Goal: Information Seeking & Learning: Check status

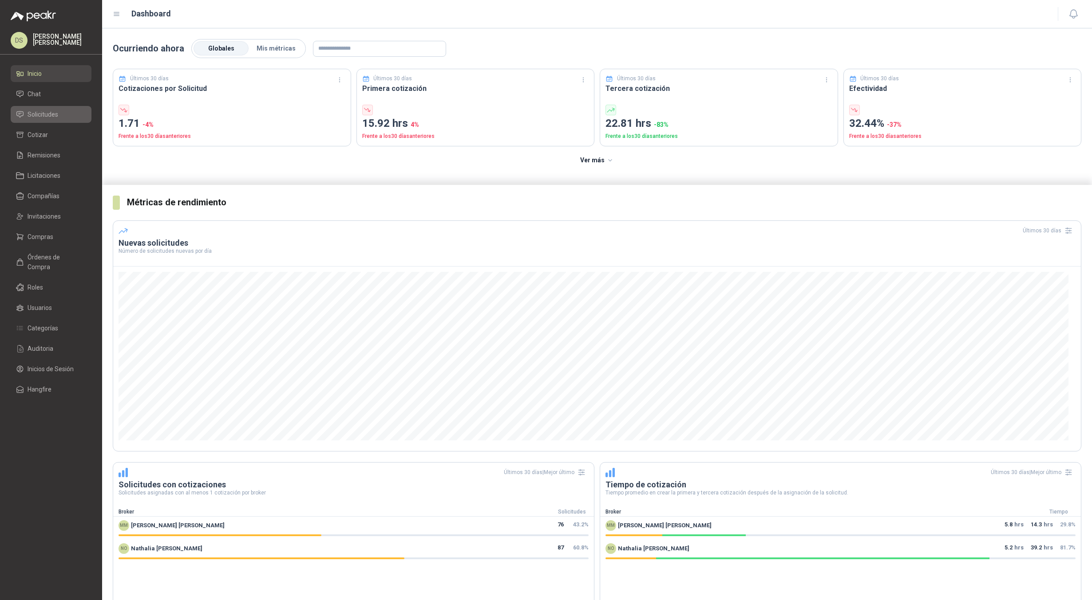
click at [52, 113] on span "Solicitudes" at bounding box center [43, 115] width 31 height 10
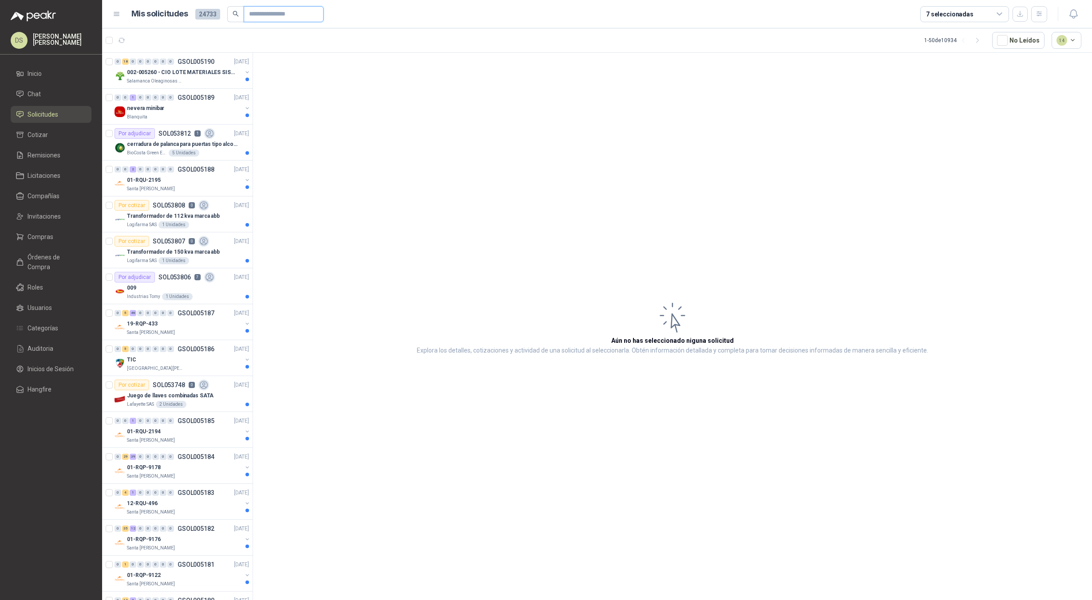
click at [284, 19] on input "text" at bounding box center [280, 14] width 62 height 15
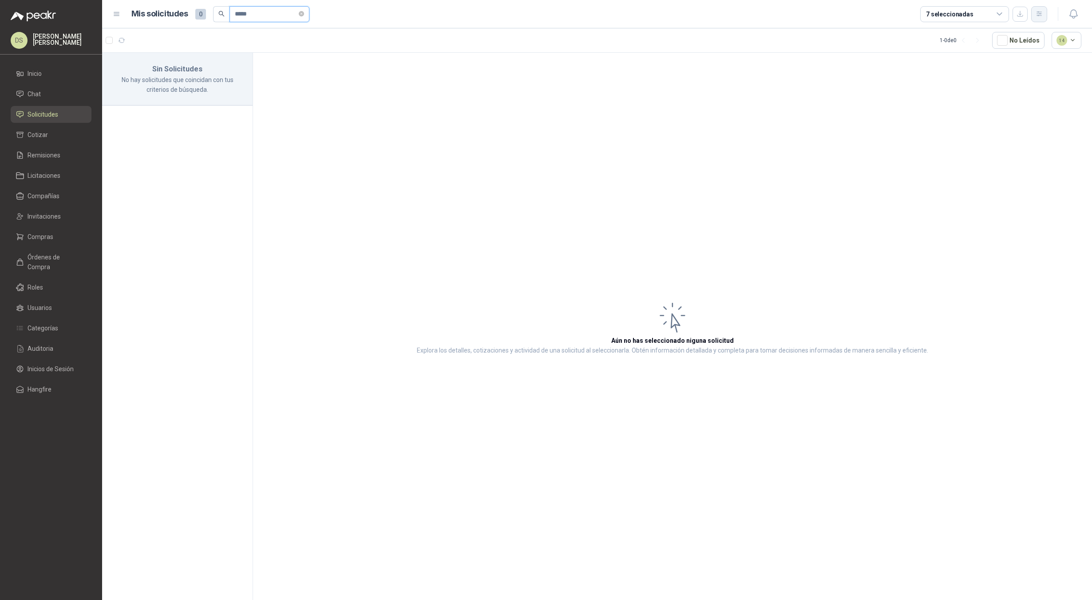
type input "*****"
click at [1034, 14] on button "button" at bounding box center [1039, 14] width 16 height 16
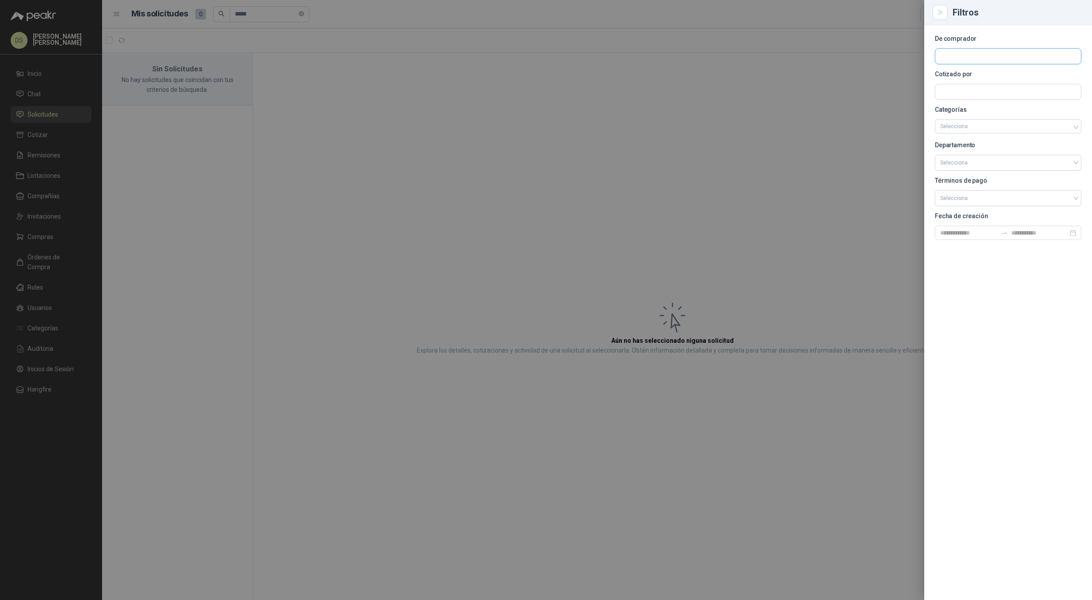
click at [982, 54] on input "text" at bounding box center [1008, 56] width 146 height 15
type input "****"
click at [989, 79] on p "Industrias Tomy - NIT : 900131529" at bounding box center [988, 80] width 67 height 4
click at [301, 10] on div at bounding box center [546, 300] width 1092 height 600
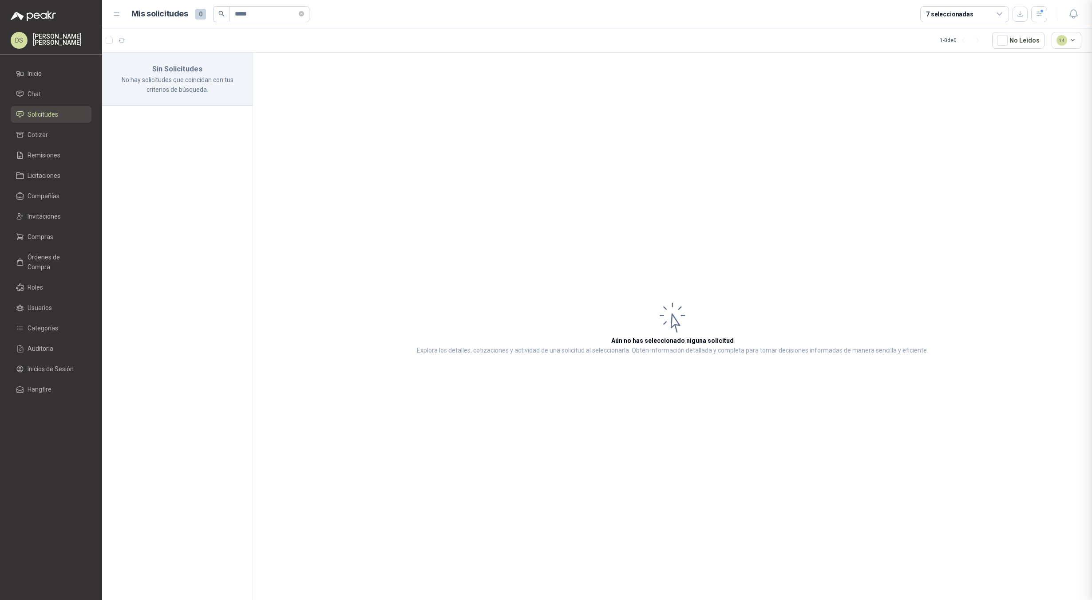
click at [304, 13] on div at bounding box center [546, 300] width 1092 height 600
click at [304, 14] on icon "close-circle" at bounding box center [301, 13] width 5 height 5
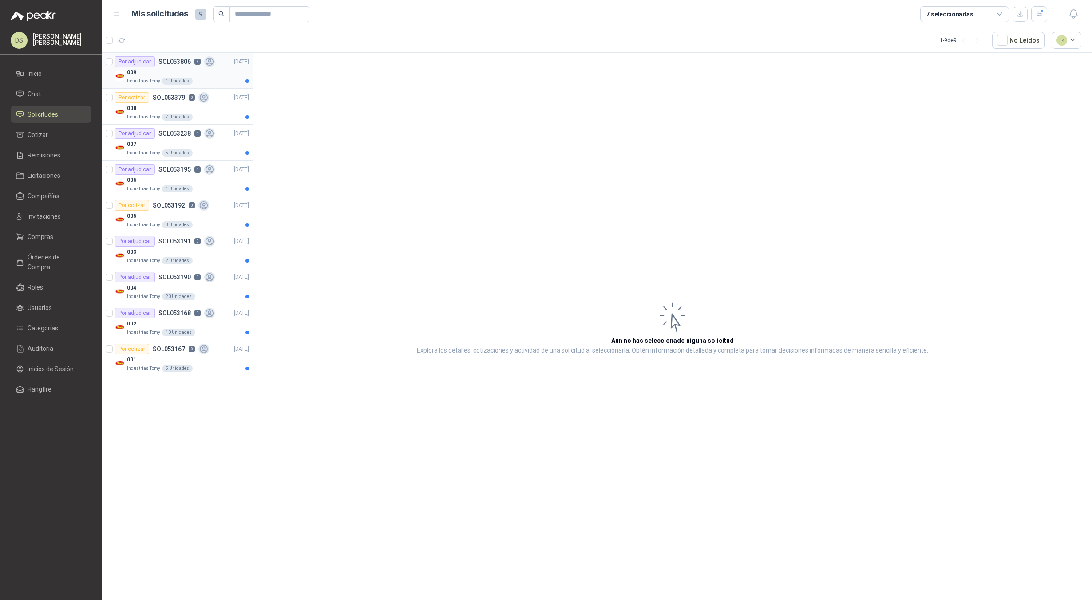
click at [241, 71] on div "009" at bounding box center [188, 72] width 122 height 11
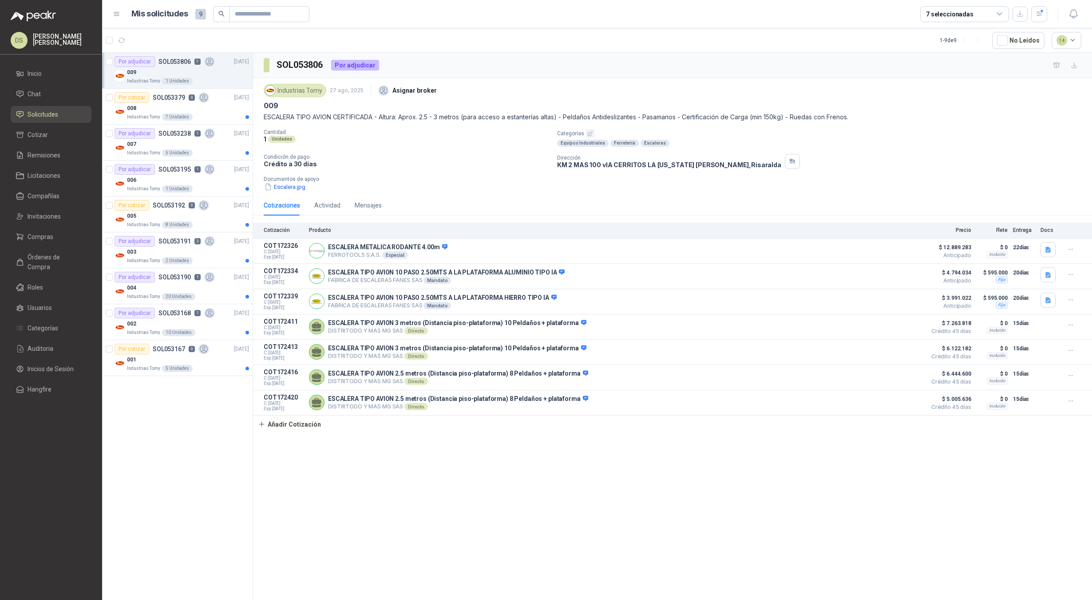
click at [303, 64] on h3 "SOL053806" at bounding box center [299, 65] width 47 height 14
click at [302, 64] on h3 "SOL053806" at bounding box center [299, 65] width 47 height 14
copy h3 "SOL053806"
click at [204, 110] on div "008" at bounding box center [188, 108] width 122 height 11
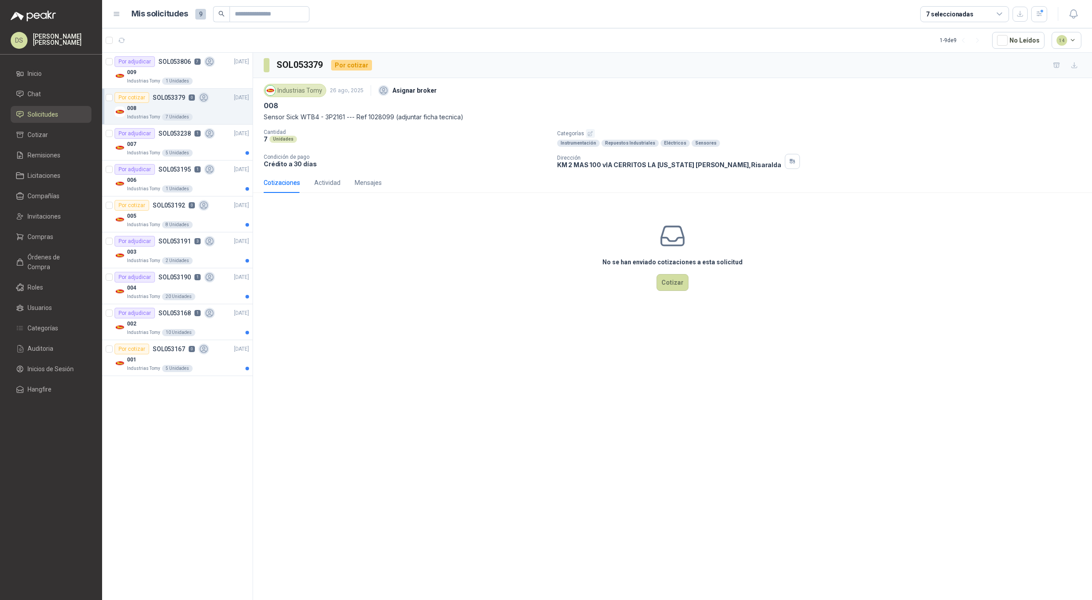
click at [298, 65] on h3 "SOL053379" at bounding box center [299, 65] width 47 height 14
copy h3 "SOL053379"
click at [367, 184] on div "Mensajes" at bounding box center [368, 183] width 27 height 10
click at [319, 183] on div "Actividad" at bounding box center [327, 183] width 26 height 10
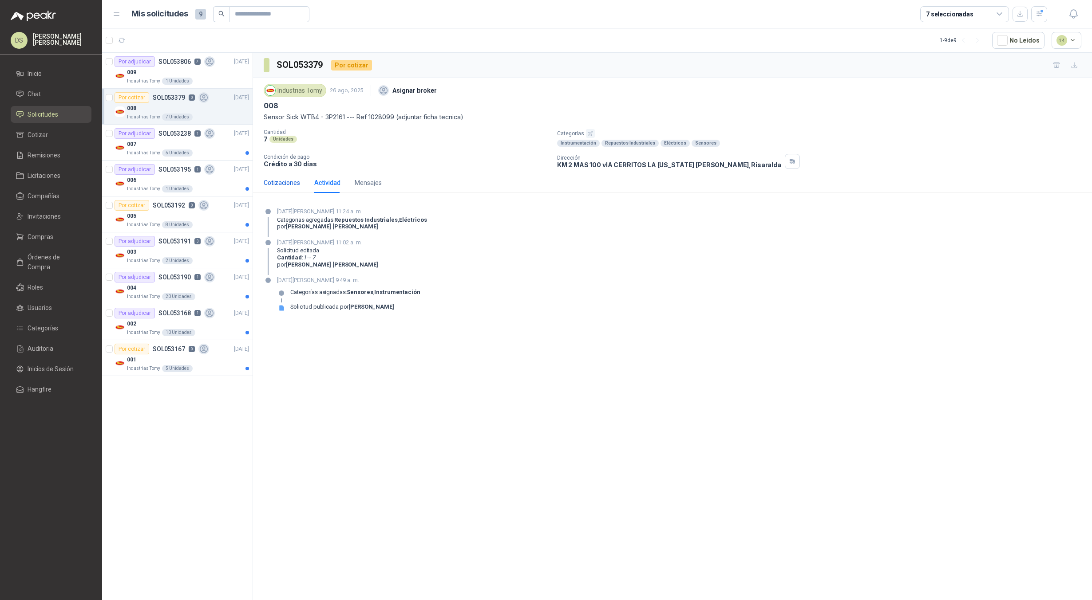
click at [296, 184] on div "Cotizaciones" at bounding box center [282, 183] width 36 height 10
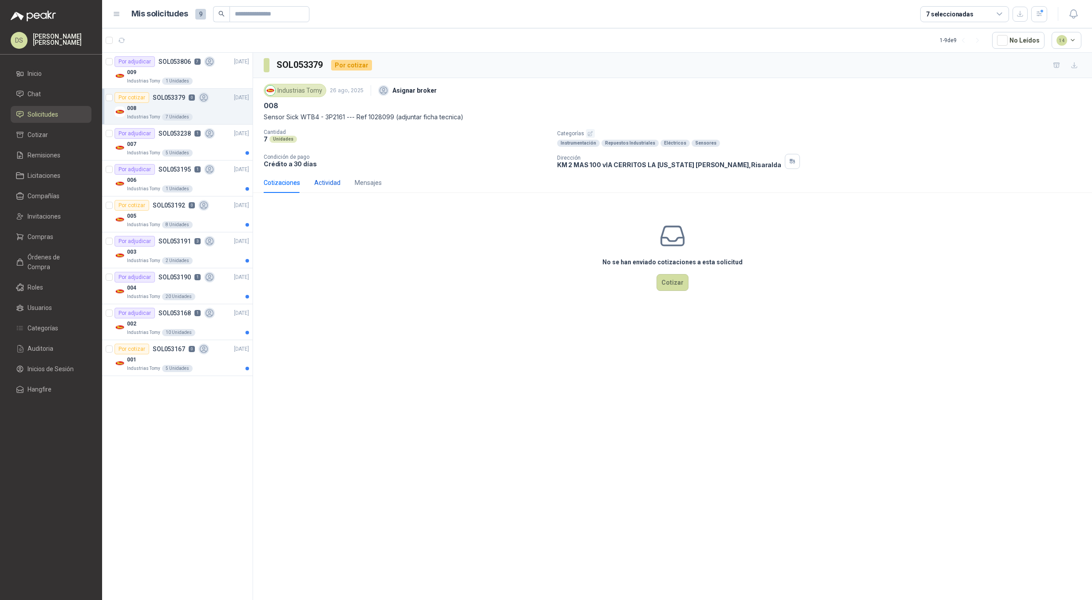
click at [331, 188] on div "Actividad" at bounding box center [327, 183] width 26 height 10
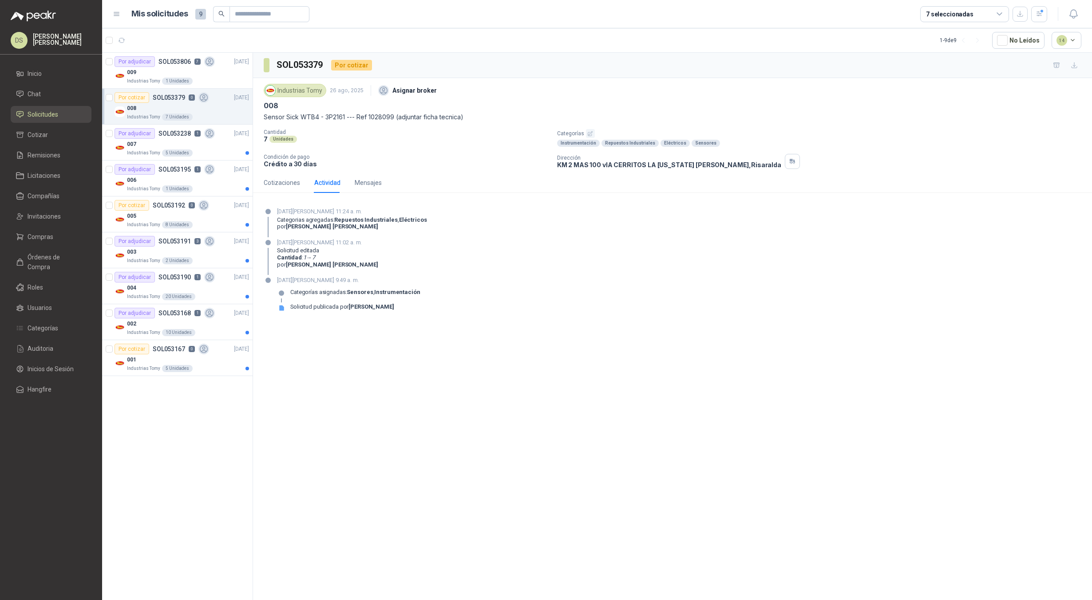
click at [355, 307] on strong "[PERSON_NAME]" at bounding box center [370, 307] width 45 height 7
drag, startPoint x: 355, startPoint y: 307, endPoint x: 409, endPoint y: 307, distance: 54.6
click at [394, 307] on strong "[PERSON_NAME]" at bounding box center [370, 307] width 45 height 7
copy strong "[PERSON_NAME]"
